Goal: Communication & Community: Answer question/provide support

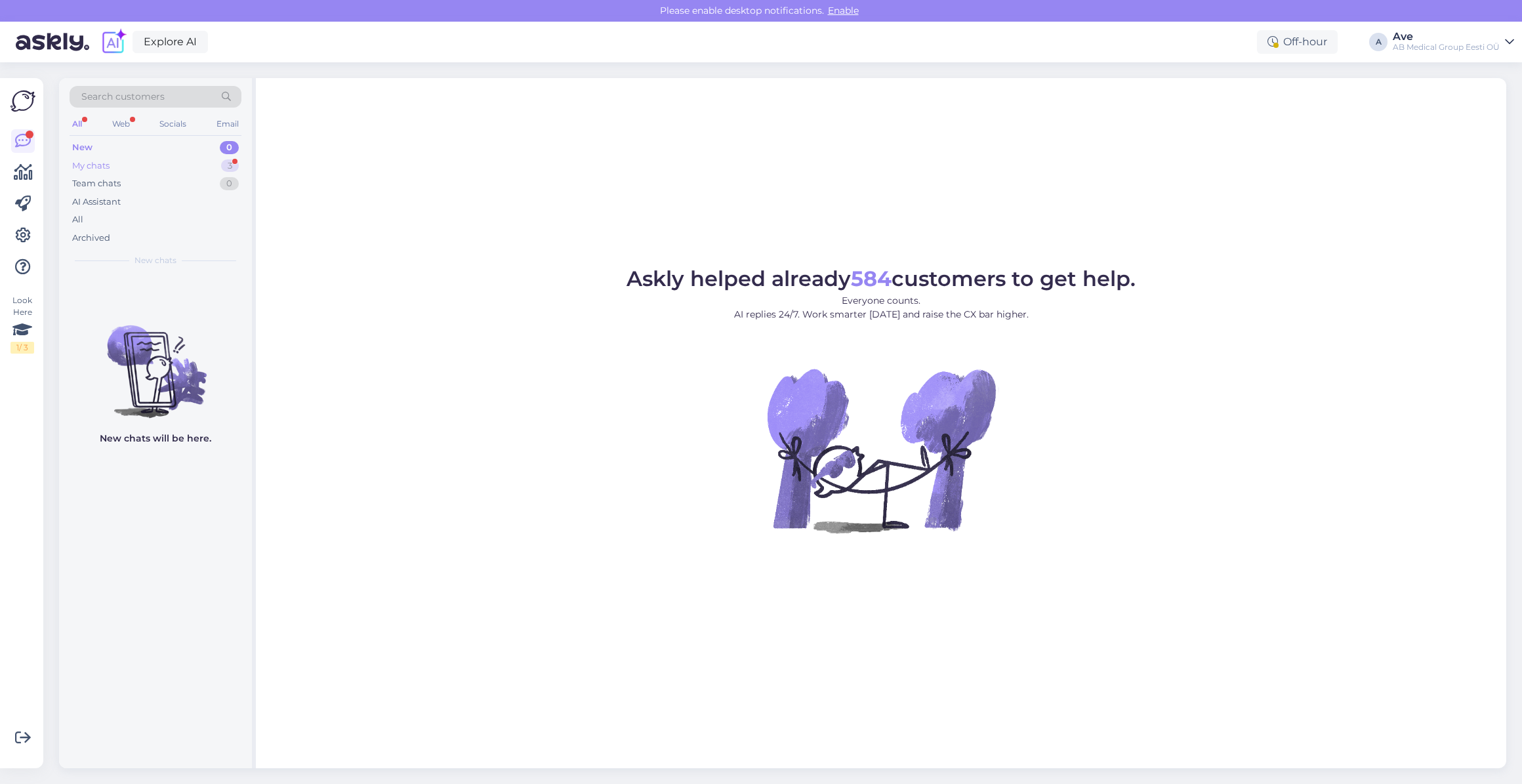
click at [145, 165] on div "My chats 3" at bounding box center [155, 166] width 172 height 19
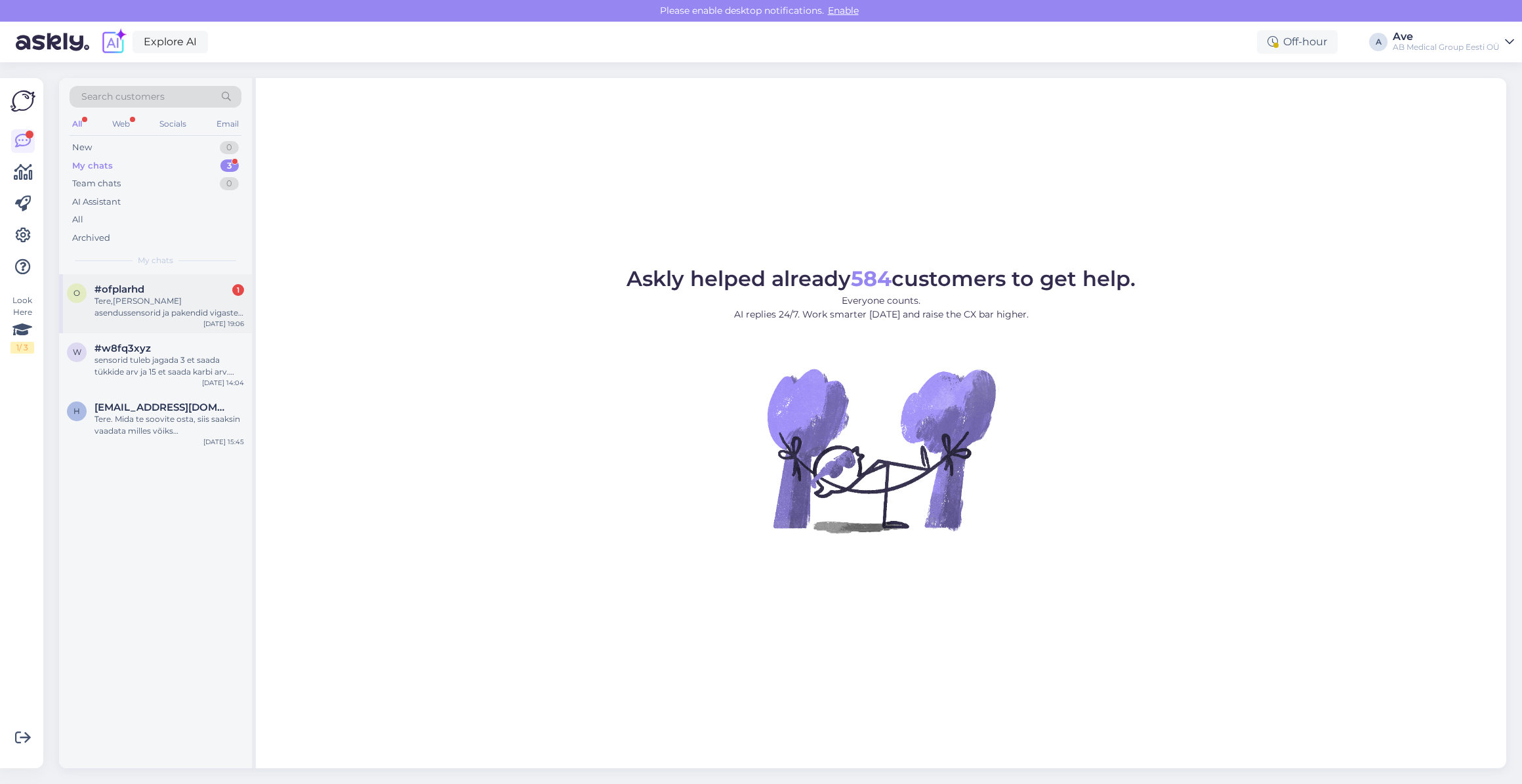
click at [161, 312] on div "Tere,[PERSON_NAME] asendussensorid ja pakendid vigaste sensorite tagastamiseks,…" at bounding box center [169, 307] width 150 height 24
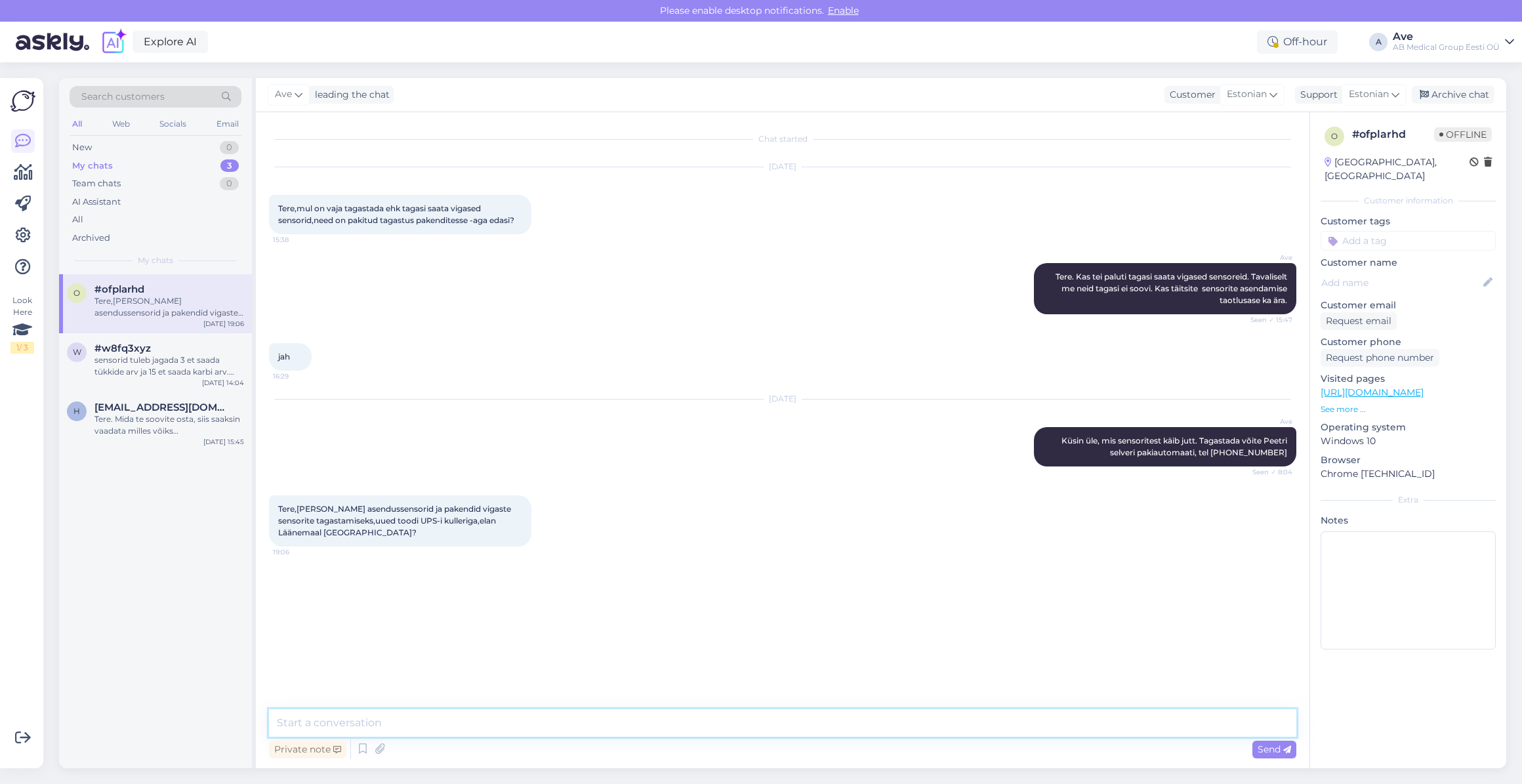
click at [373, 715] on textarea at bounding box center [782, 723] width 1027 height 27
type textarea "Tere. Mis sensoritega on tegu."
click at [1275, 747] on span "Send" at bounding box center [1275, 749] width 34 height 12
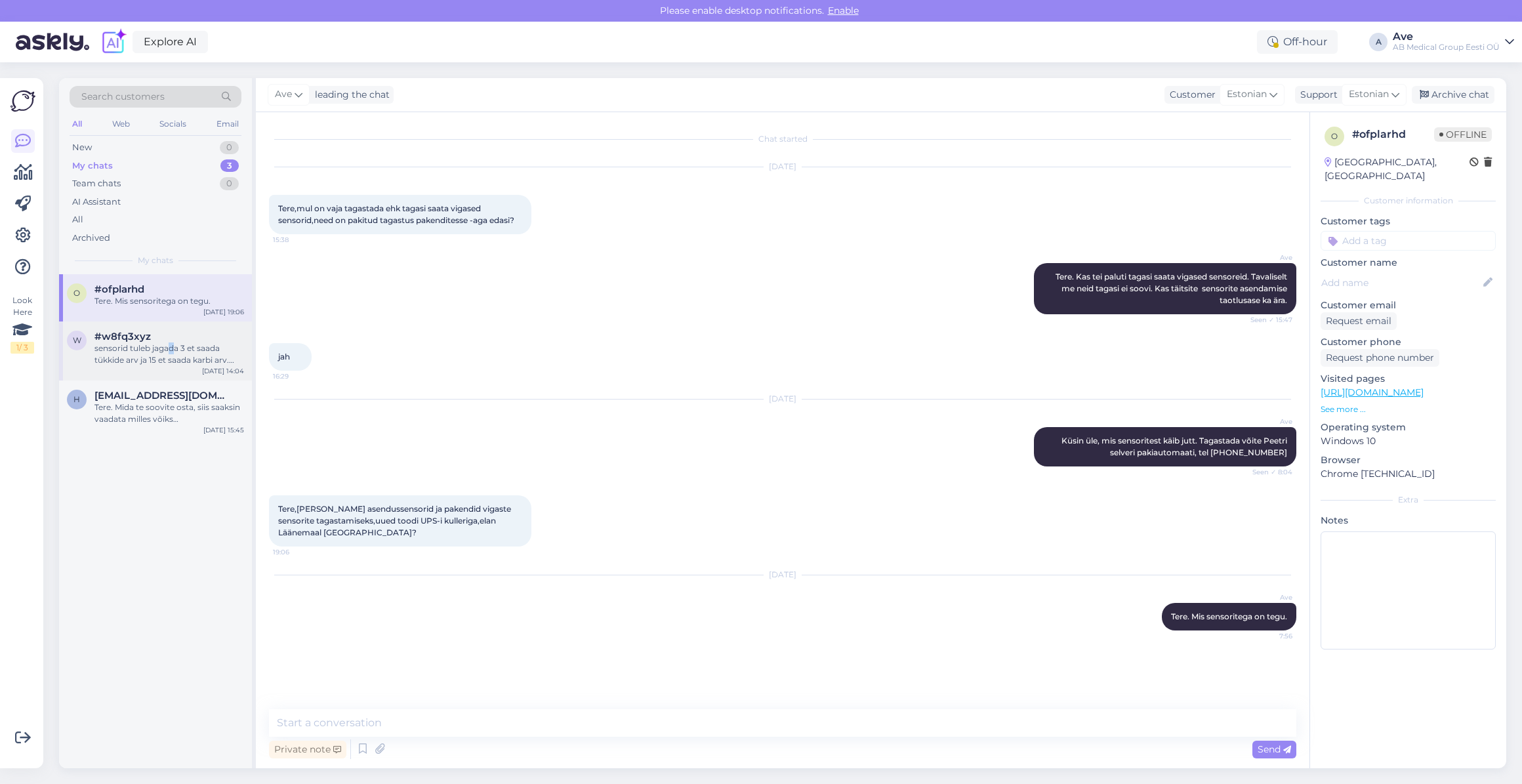
click at [172, 342] on div "sensorid tuleb jagada 3 et saada tükkide arv ja 15 et saada karbi arv. 105:3=35" at bounding box center [169, 354] width 150 height 24
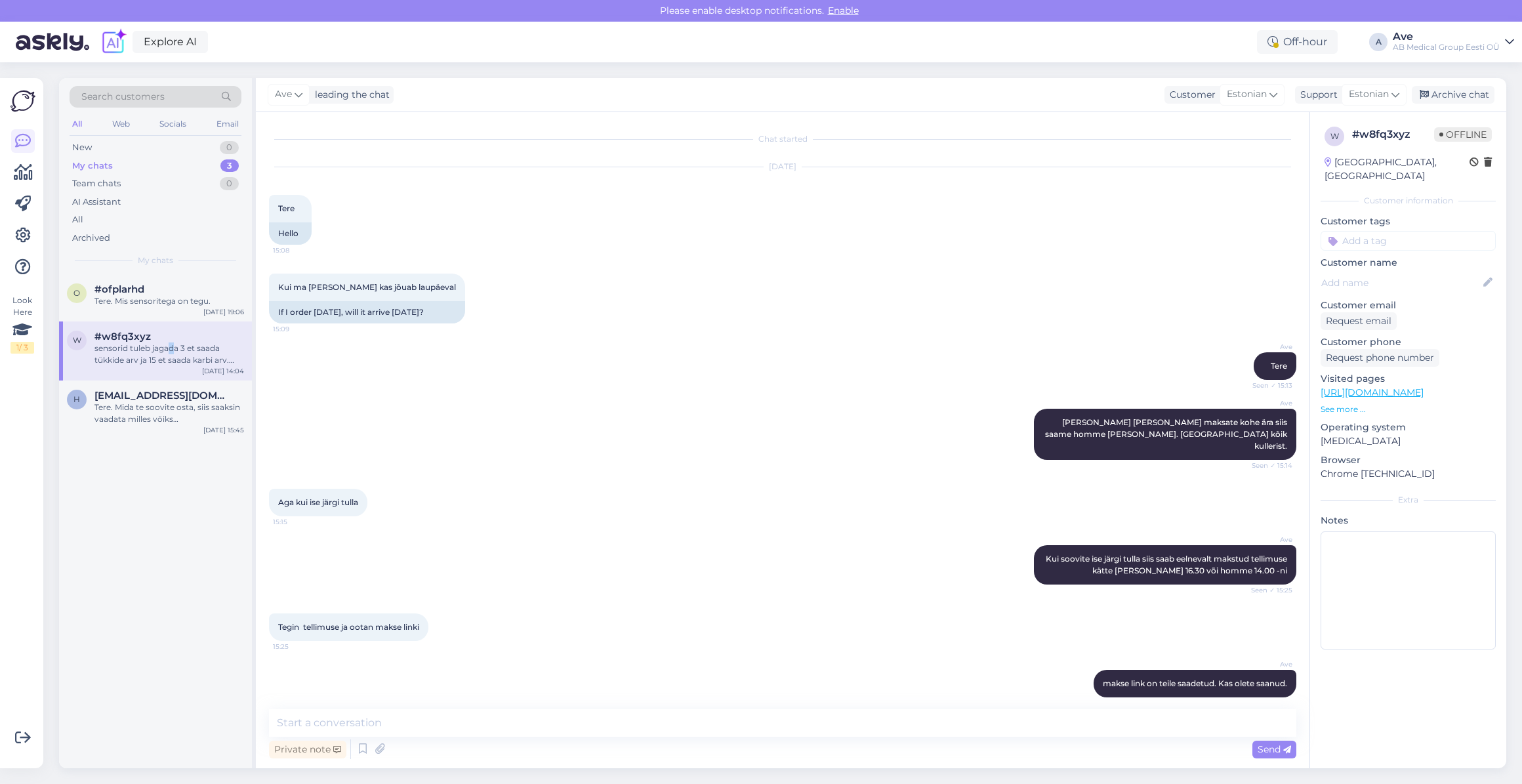
scroll to position [2643, 0]
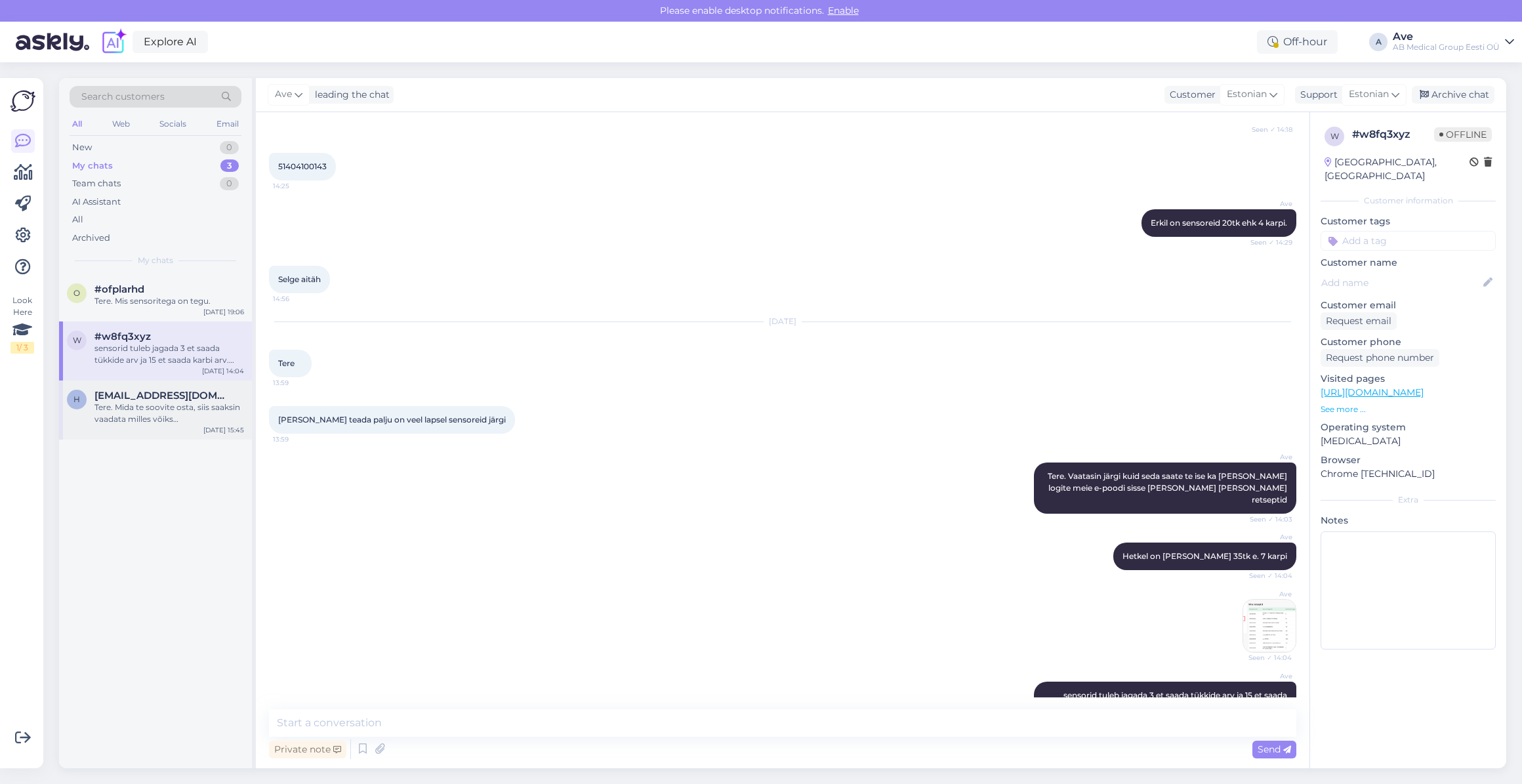
drag, startPoint x: 172, startPoint y: 342, endPoint x: 177, endPoint y: 397, distance: 55.2
click at [177, 397] on span "[EMAIL_ADDRESS][DOMAIN_NAME]" at bounding box center [163, 395] width 137 height 12
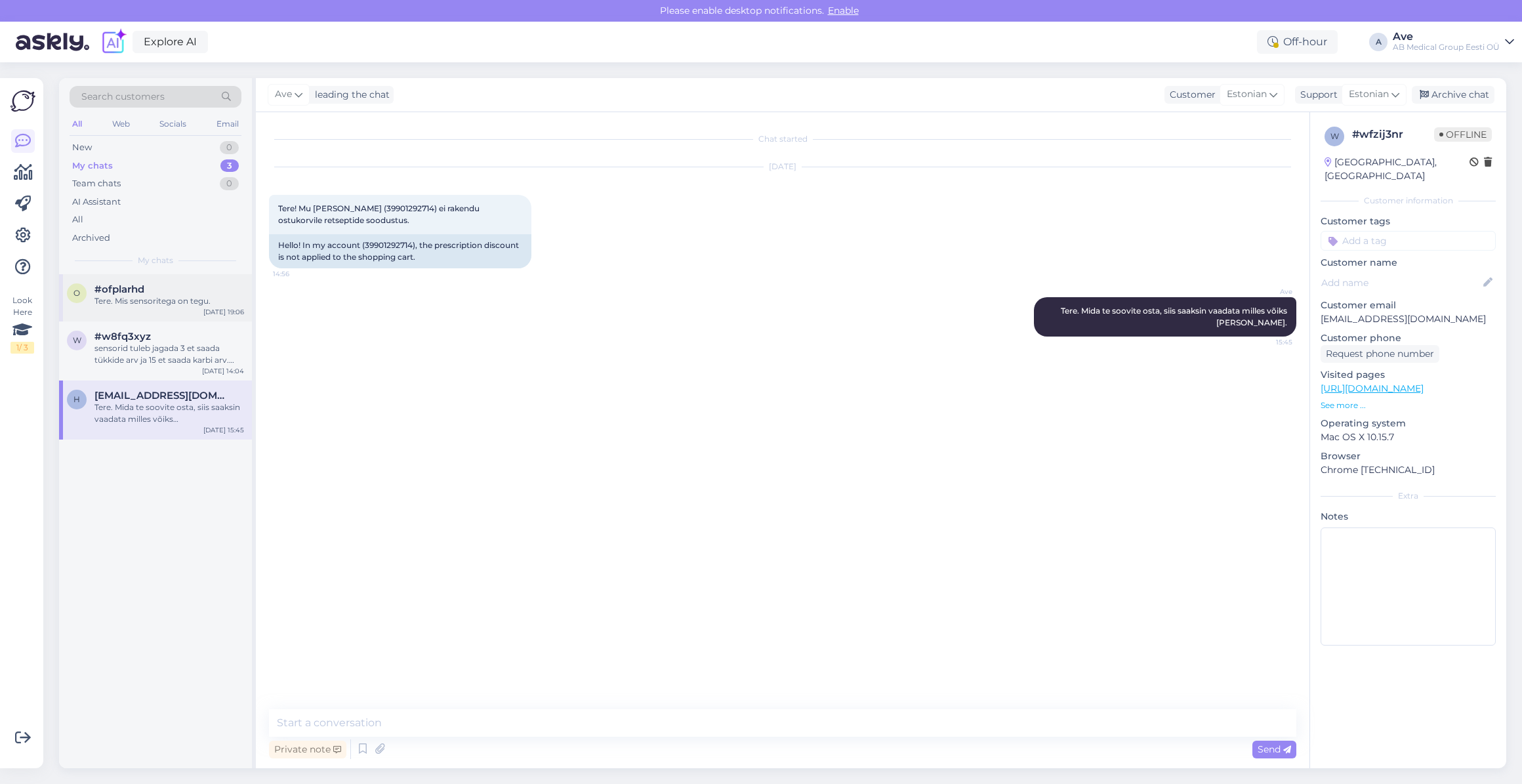
click at [162, 276] on div "o #ofplarhd Tere. Mis sensoritega on tegu. [DATE] 19:06" at bounding box center [155, 297] width 192 height 47
